Goal: Task Accomplishment & Management: Manage account settings

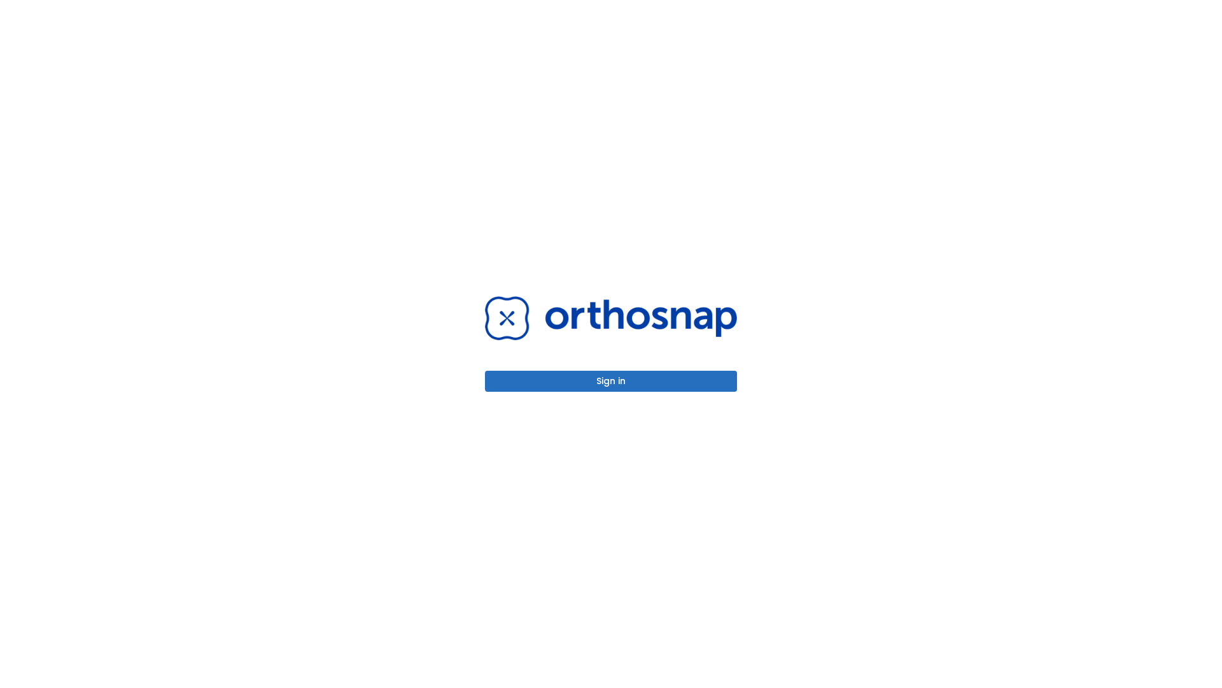
click at [611, 381] on button "Sign in" at bounding box center [611, 380] width 252 height 21
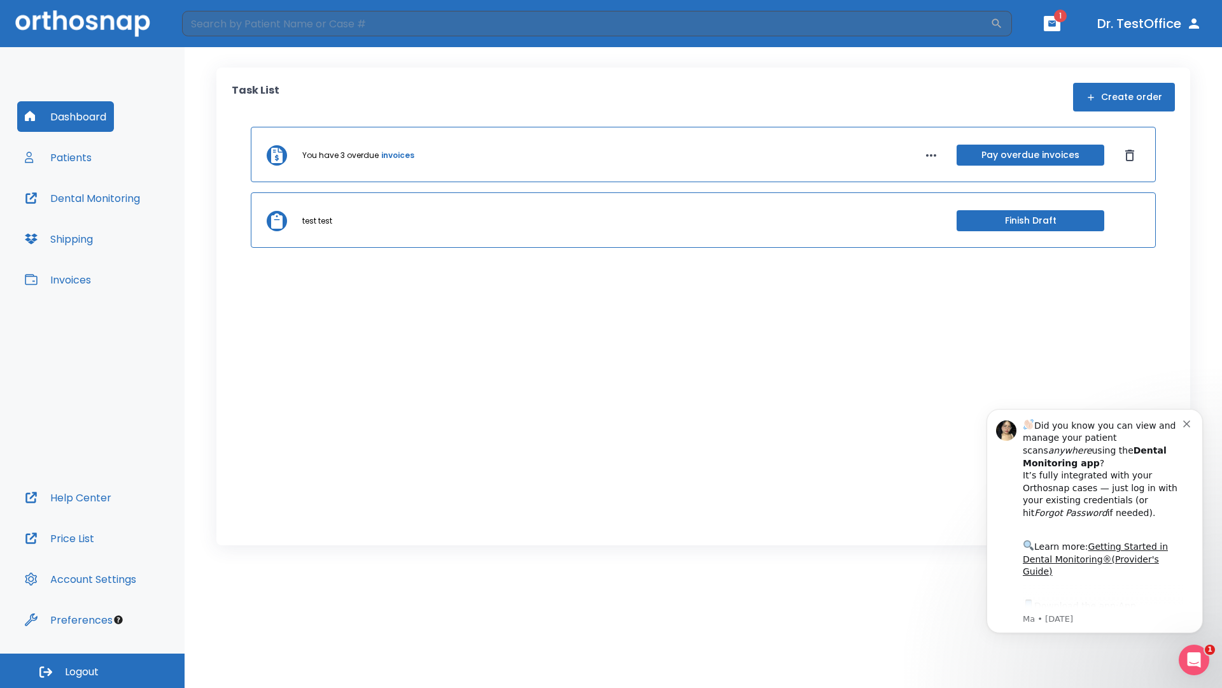
click at [92, 670] on span "Logout" at bounding box center [82, 672] width 34 height 14
